Goal: Information Seeking & Learning: Learn about a topic

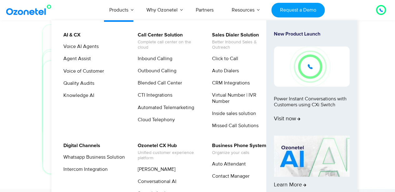
scroll to position [2019, 0]
click at [159, 110] on link "Automated Telemarketing" at bounding box center [164, 108] width 61 height 8
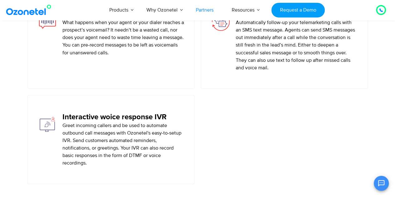
scroll to position [1730, 0]
